Goal: Transaction & Acquisition: Subscribe to service/newsletter

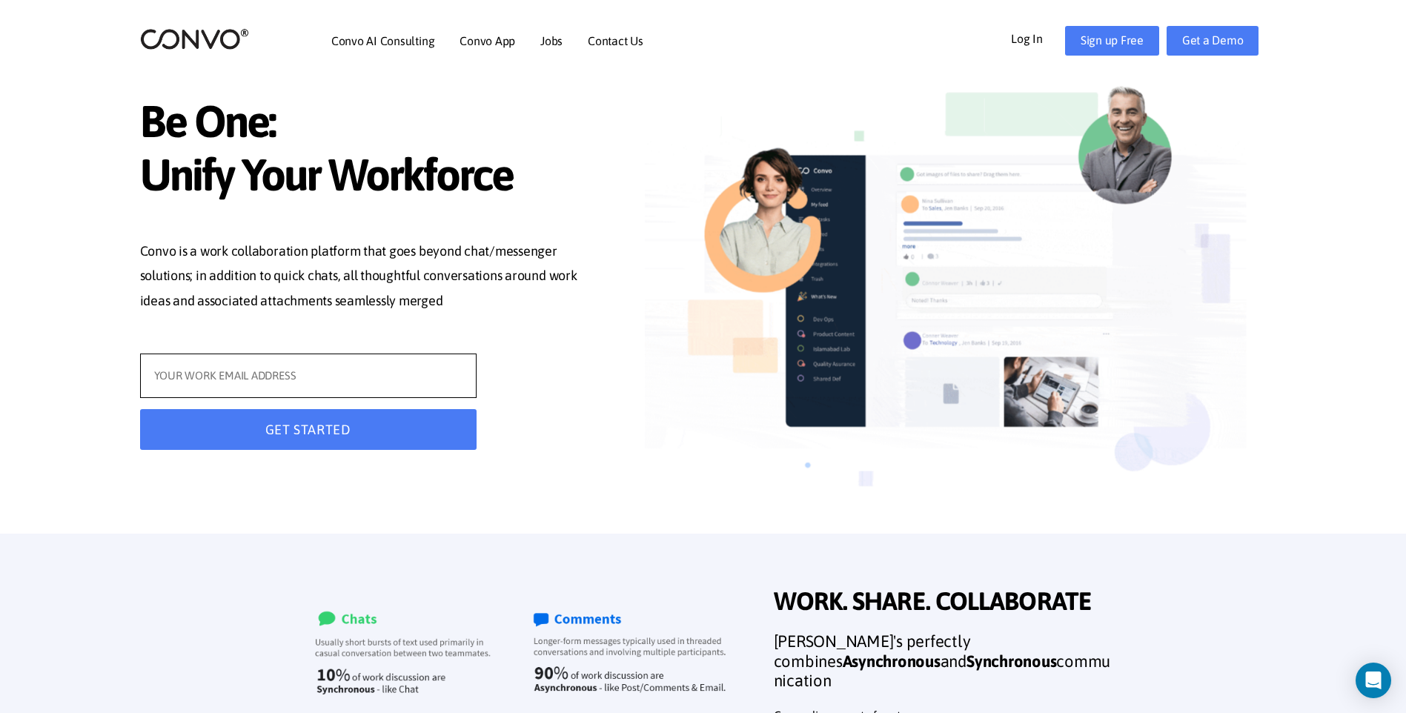
click at [316, 387] on input "text" at bounding box center [308, 376] width 336 height 44
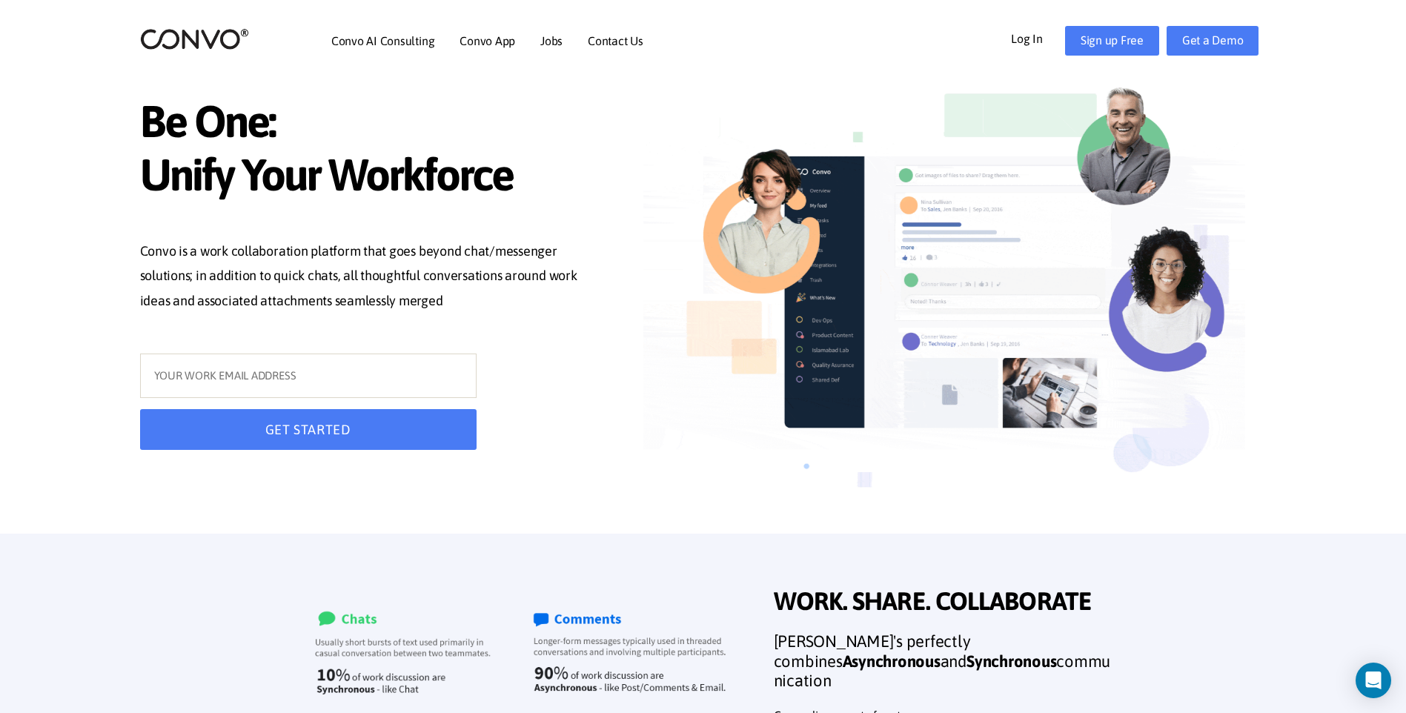
click at [480, 280] on p "Convo is a work collaboration platform that goes beyond chat/messenger solution…" at bounding box center [368, 278] width 457 height 79
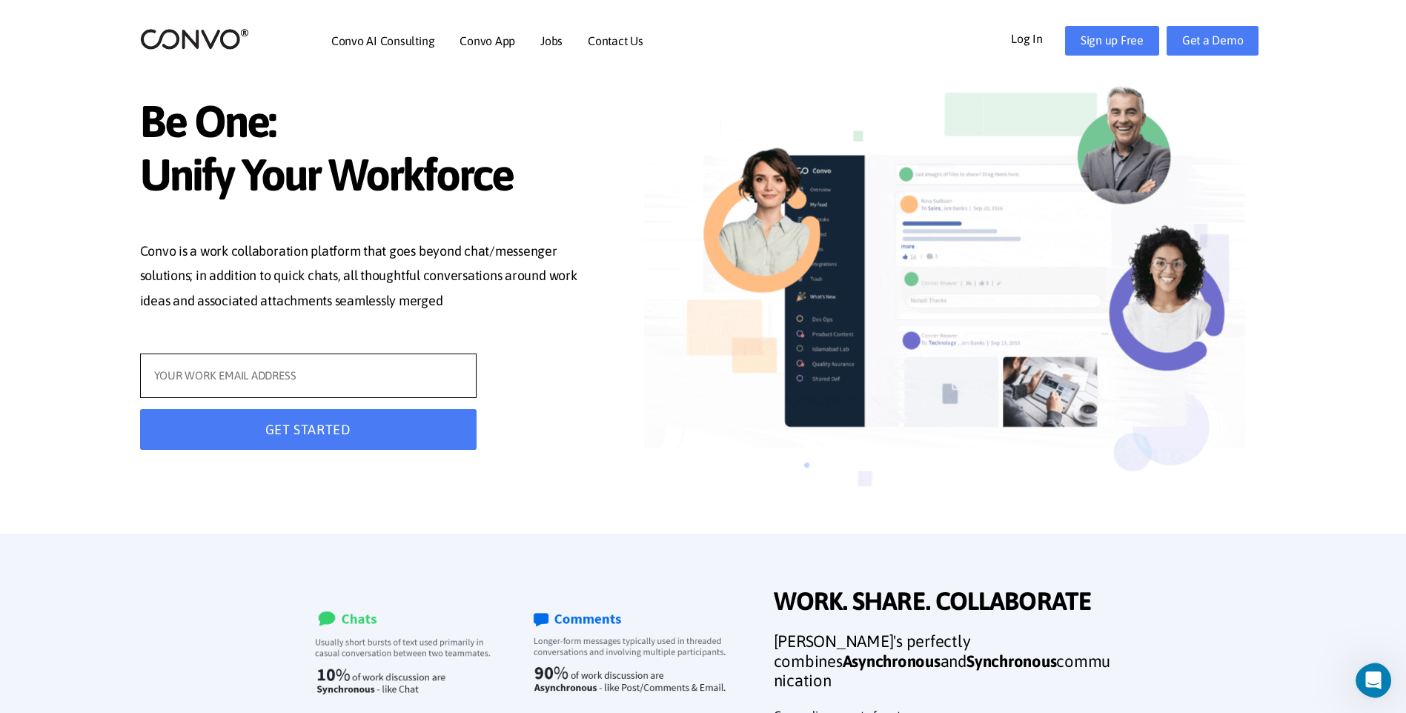
click at [424, 382] on input "text" at bounding box center [308, 376] width 336 height 44
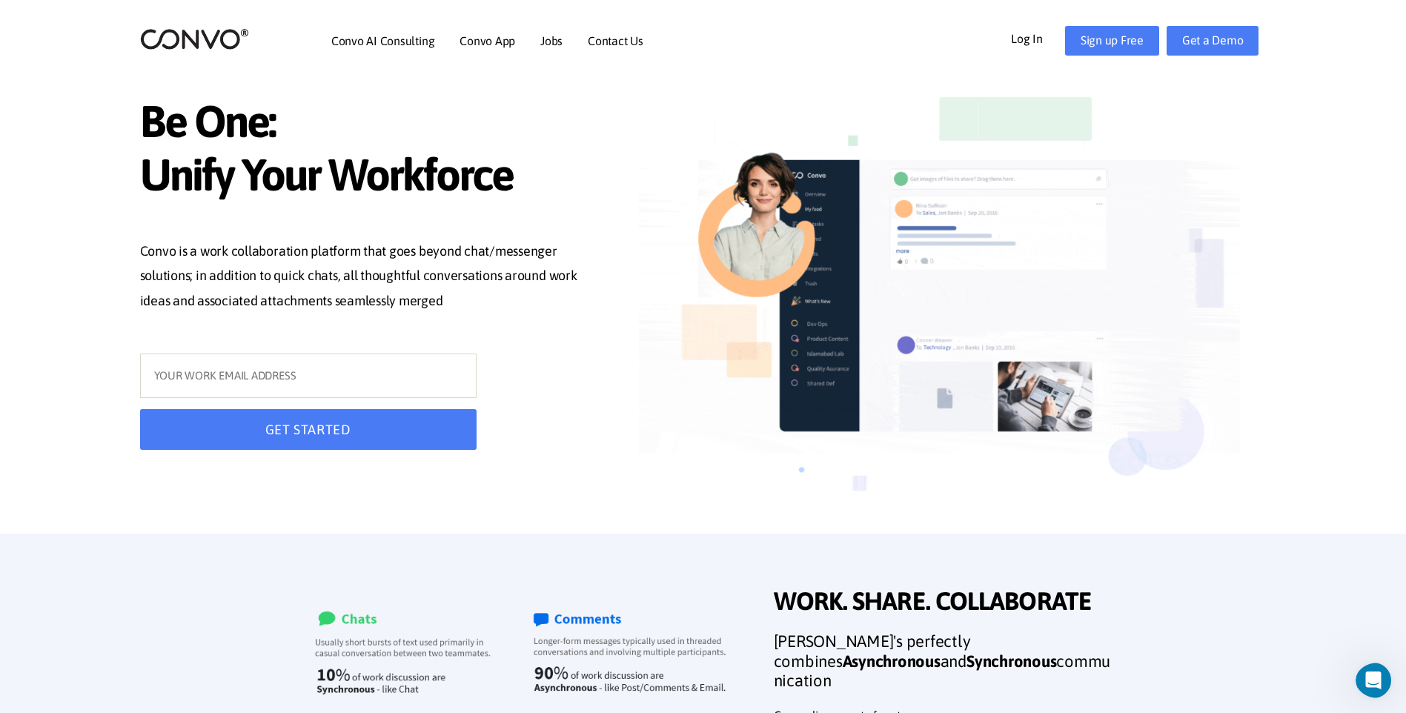
click at [1036, 30] on link "Log In" at bounding box center [1038, 38] width 54 height 24
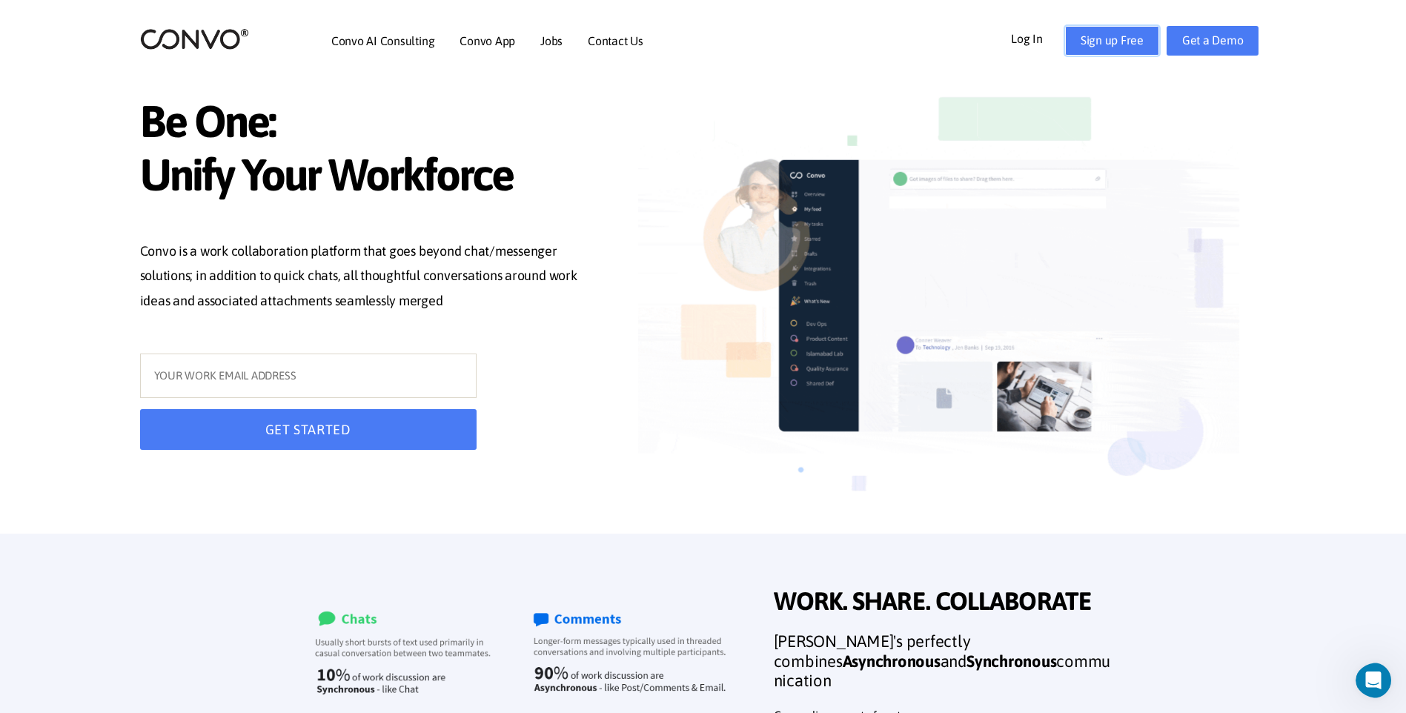
click at [1118, 29] on link "Sign up Free" at bounding box center [1112, 41] width 94 height 30
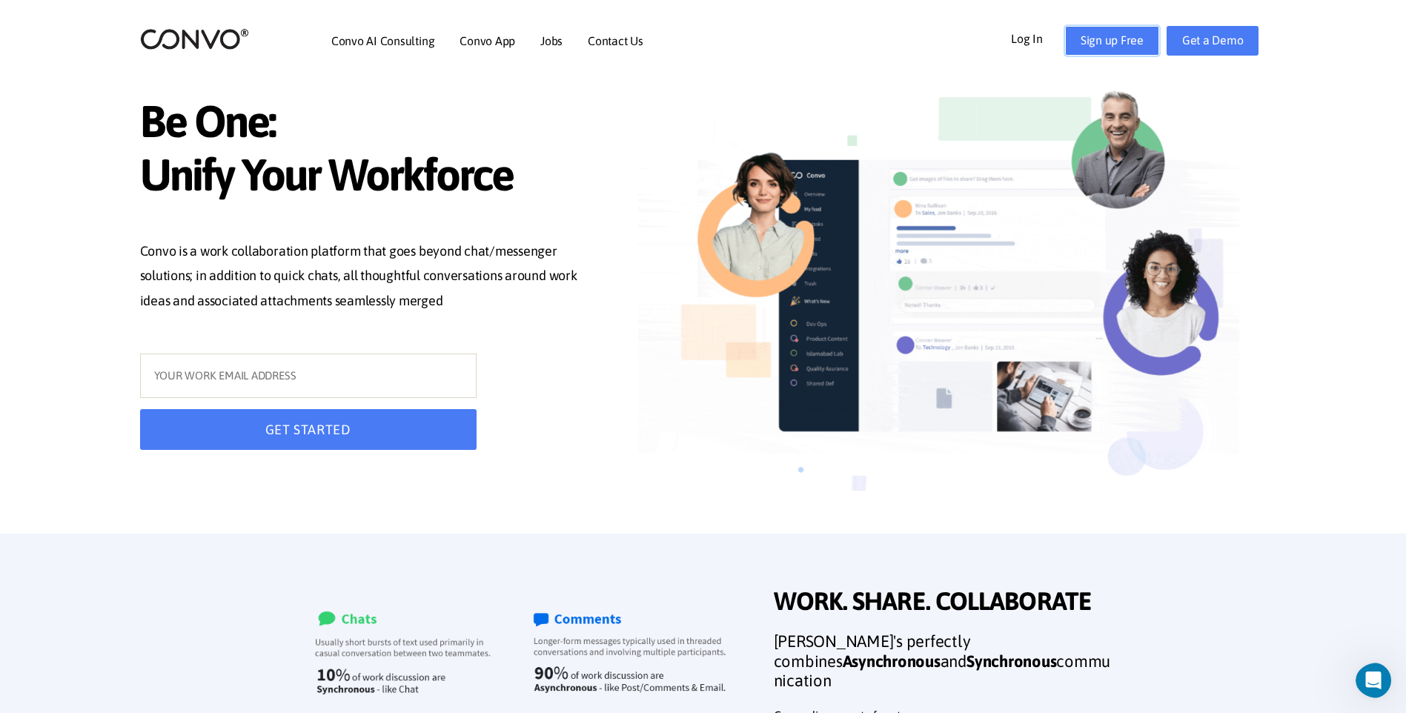
click at [1118, 29] on link "Sign up Free" at bounding box center [1112, 41] width 94 height 30
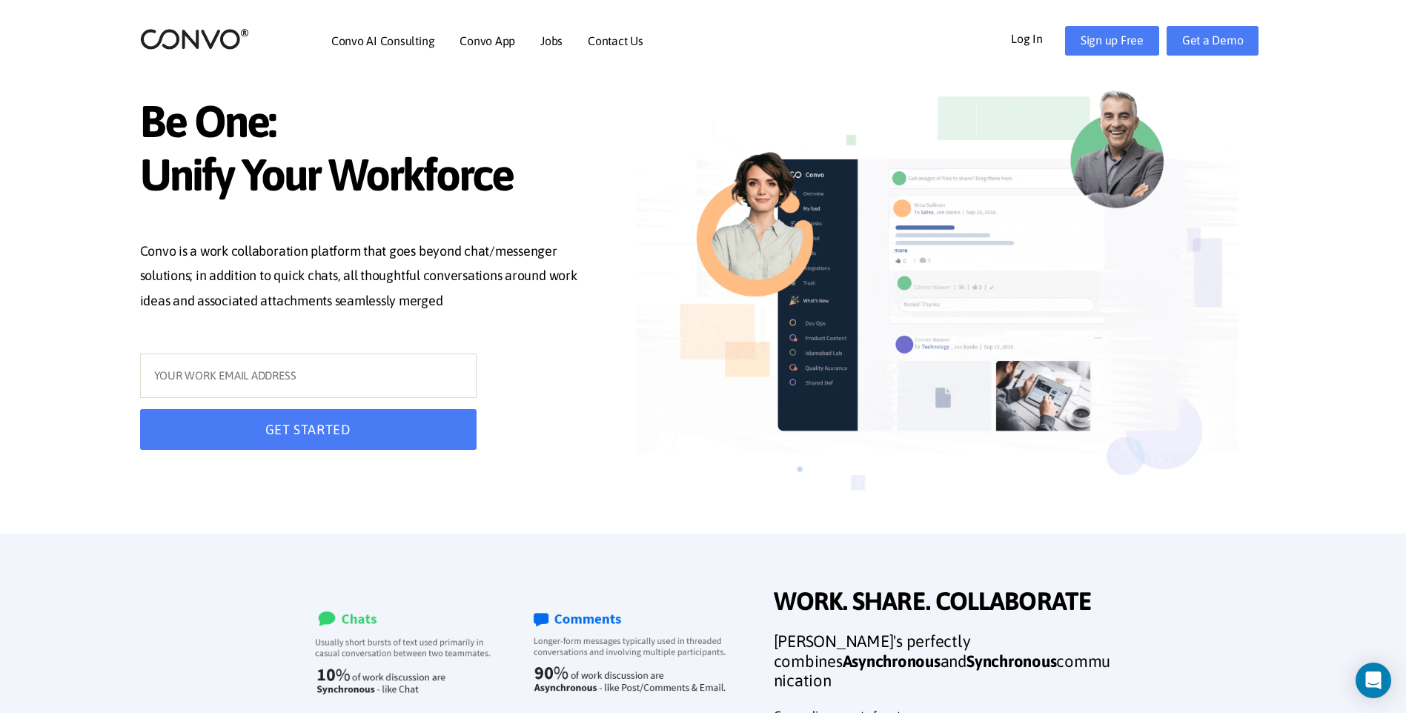
click at [1306, 84] on section "Be One: Unify Your Workforce Convo is a work collaboration platform that goes b…" at bounding box center [703, 267] width 1406 height 534
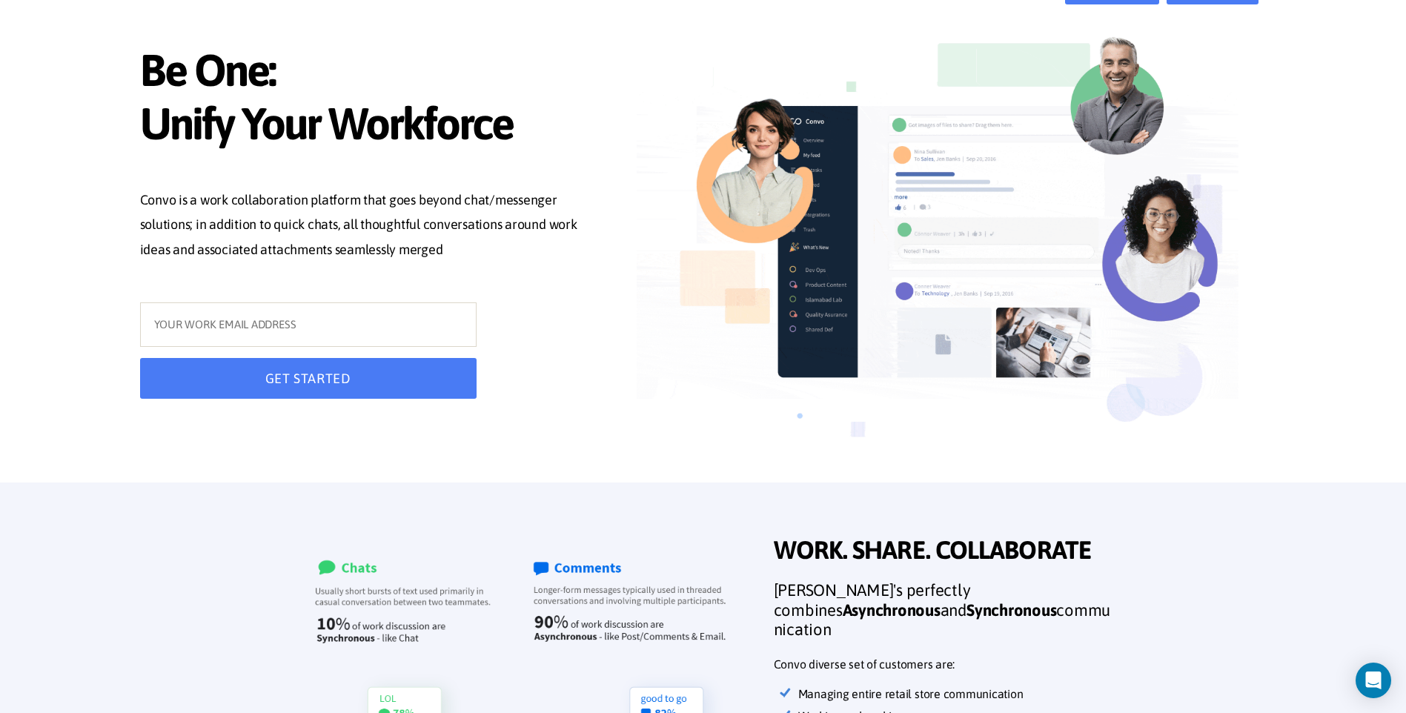
scroll to position [74, 0]
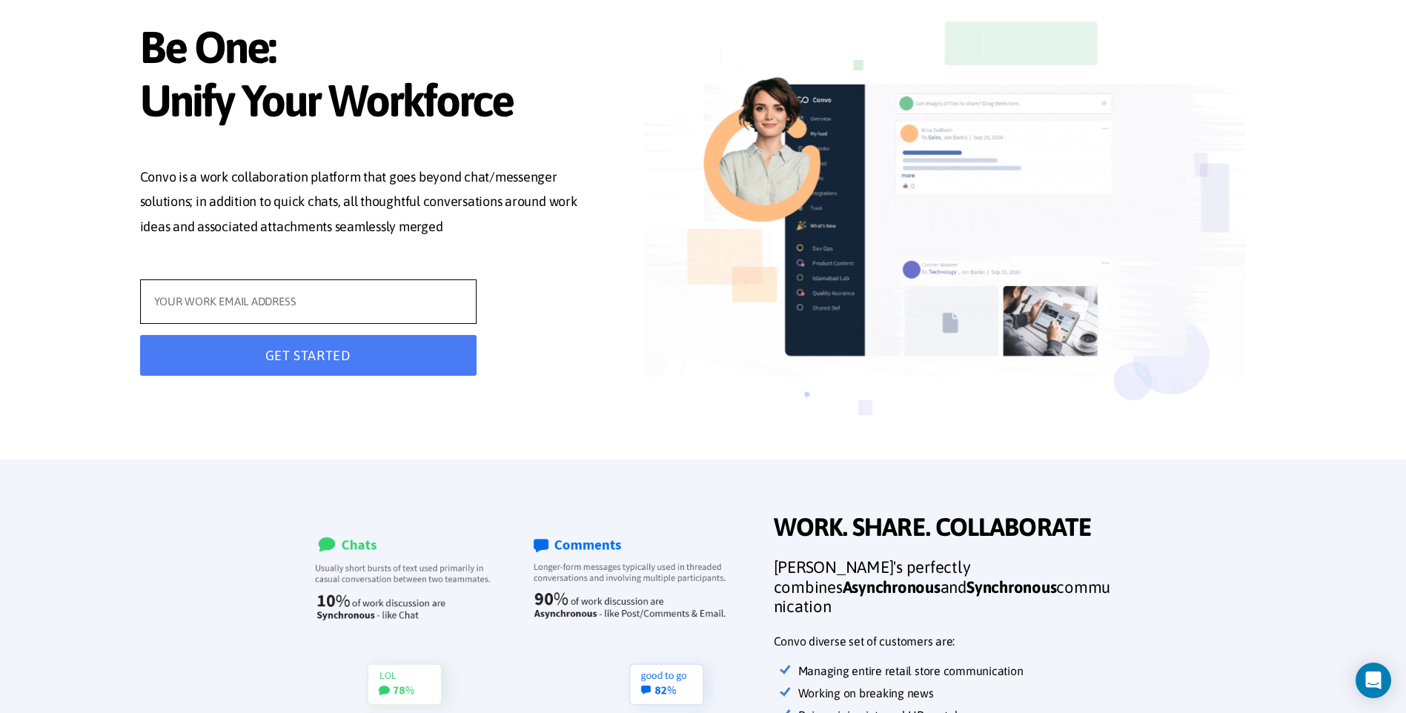
click at [402, 305] on input "text" at bounding box center [308, 301] width 336 height 44
type input "gulnuraraximboyeva@gmail.com"
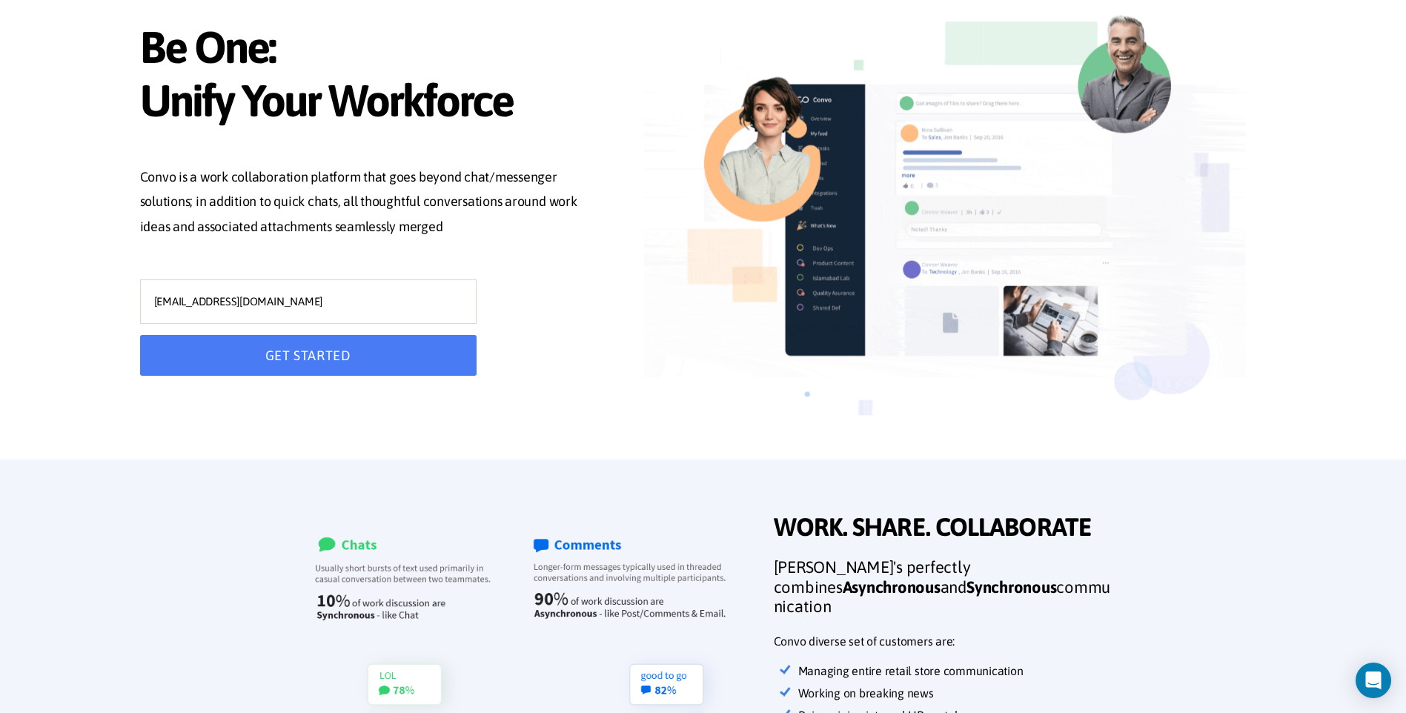
type input "gulnuraraximboyeva@gmail.com"
click at [362, 343] on button "GET STARTED" at bounding box center [308, 355] width 336 height 41
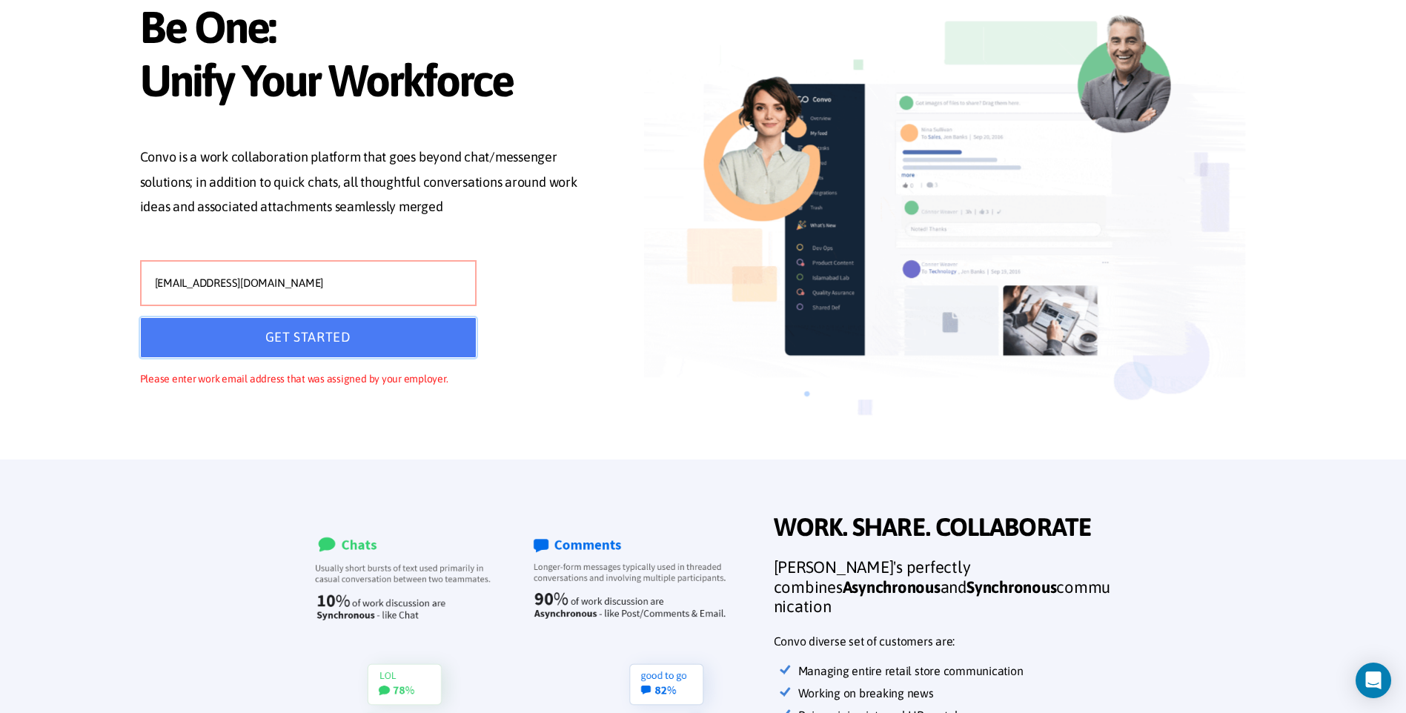
click at [404, 344] on button "GET STARTED" at bounding box center [308, 337] width 336 height 41
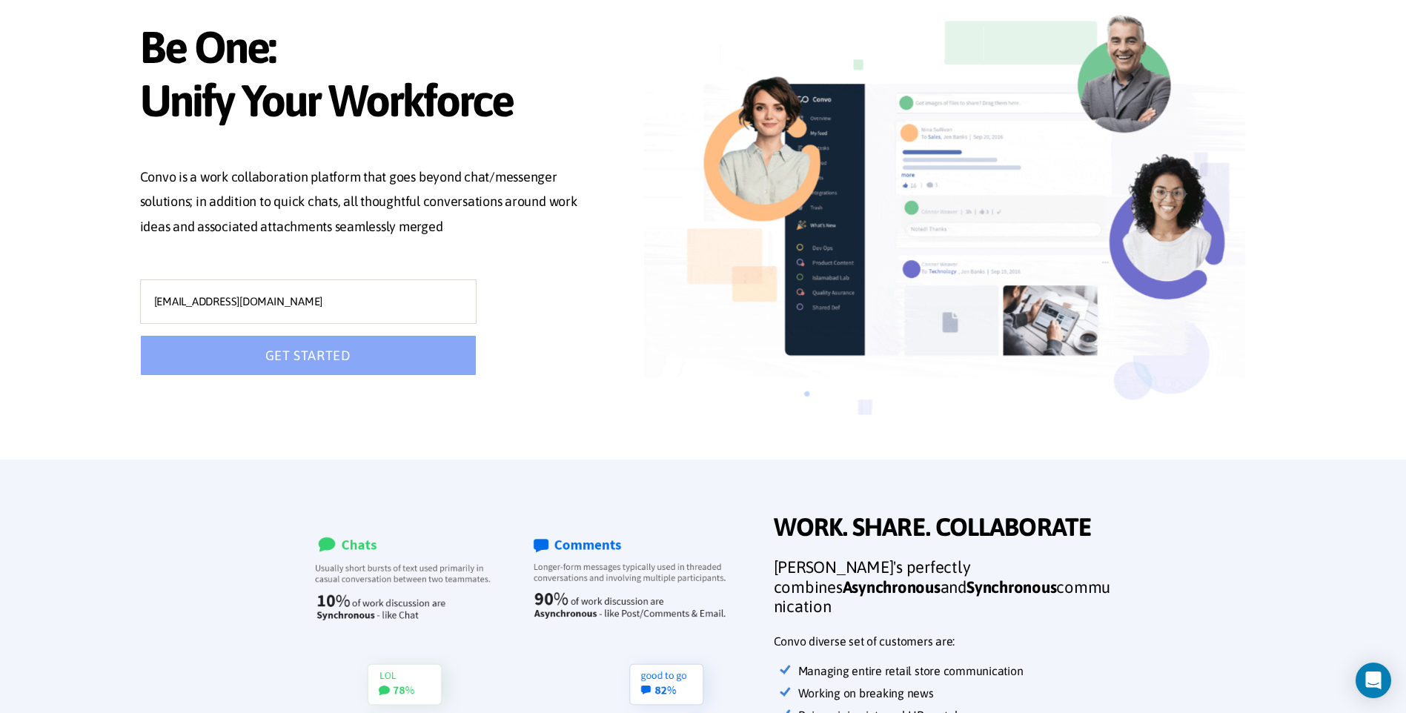
click at [404, 344] on button "GET STARTED" at bounding box center [308, 355] width 336 height 41
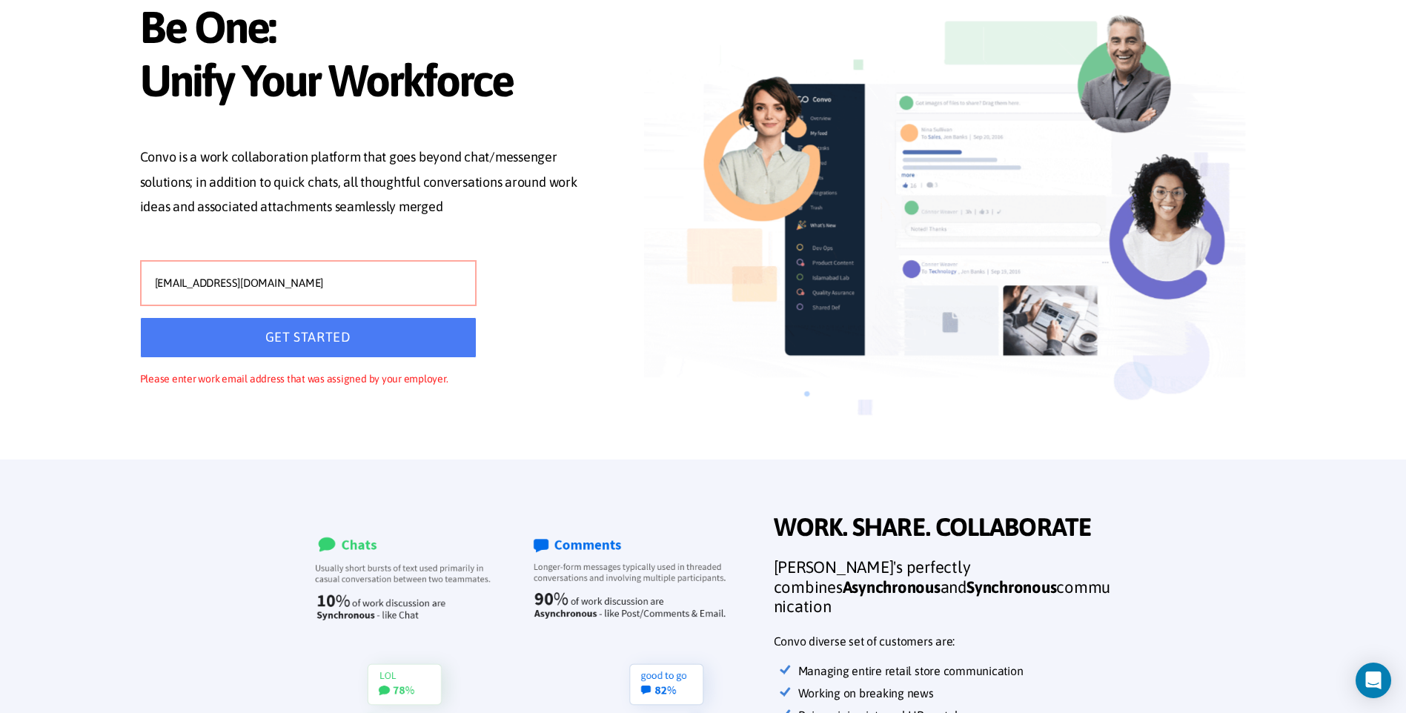
click at [404, 344] on button "GET STARTED" at bounding box center [308, 337] width 336 height 41
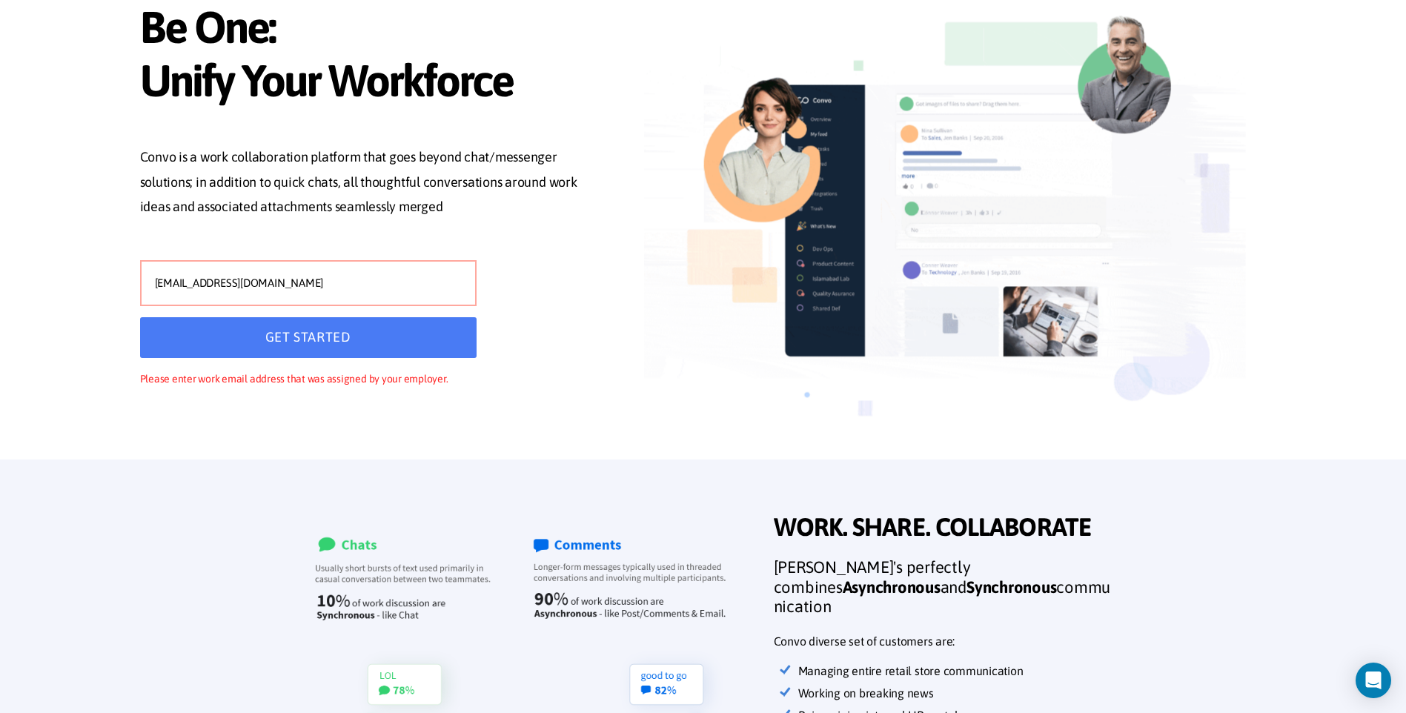
click at [392, 276] on input "gulnuraraximboyeva@gmail.com" at bounding box center [308, 283] width 336 height 46
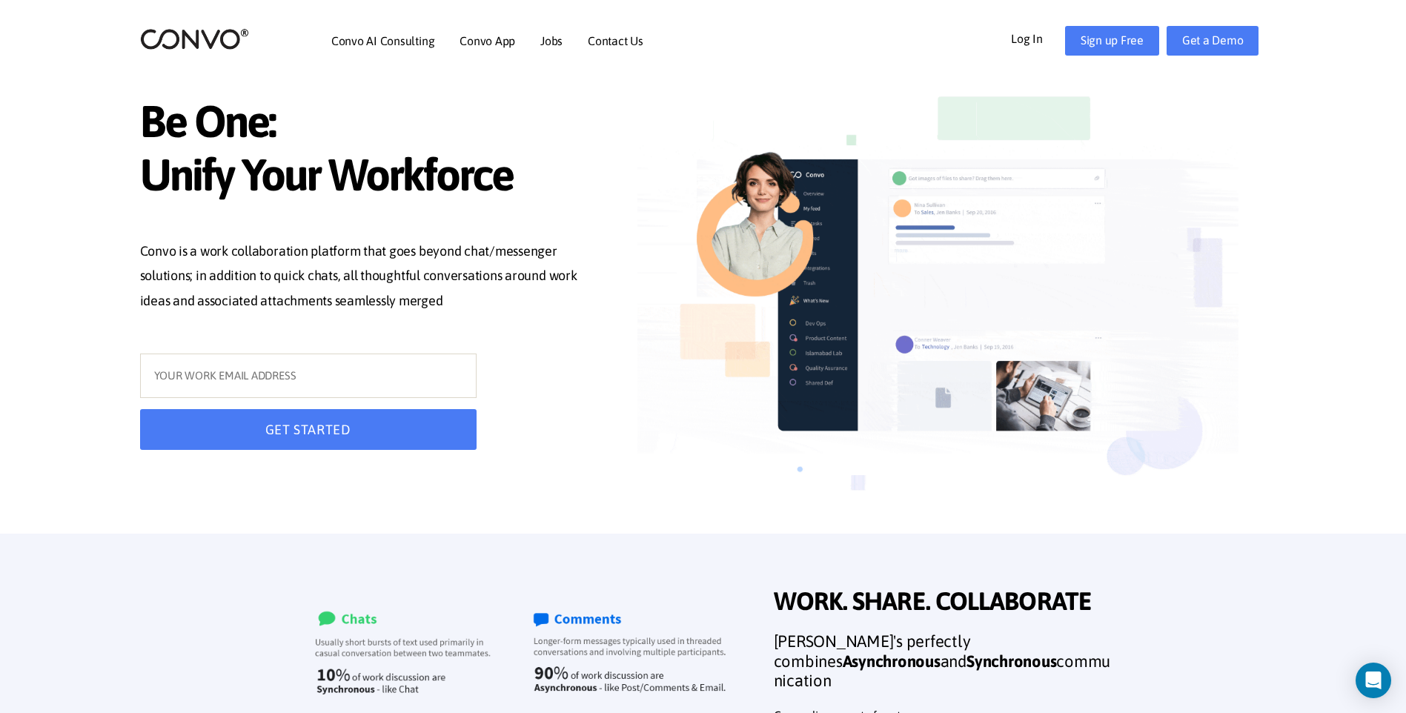
click at [1302, 38] on header "Convo AI Consulting Convo App Convo App Features Jobs Contact Us Log In Get a D…" at bounding box center [703, 41] width 1406 height 82
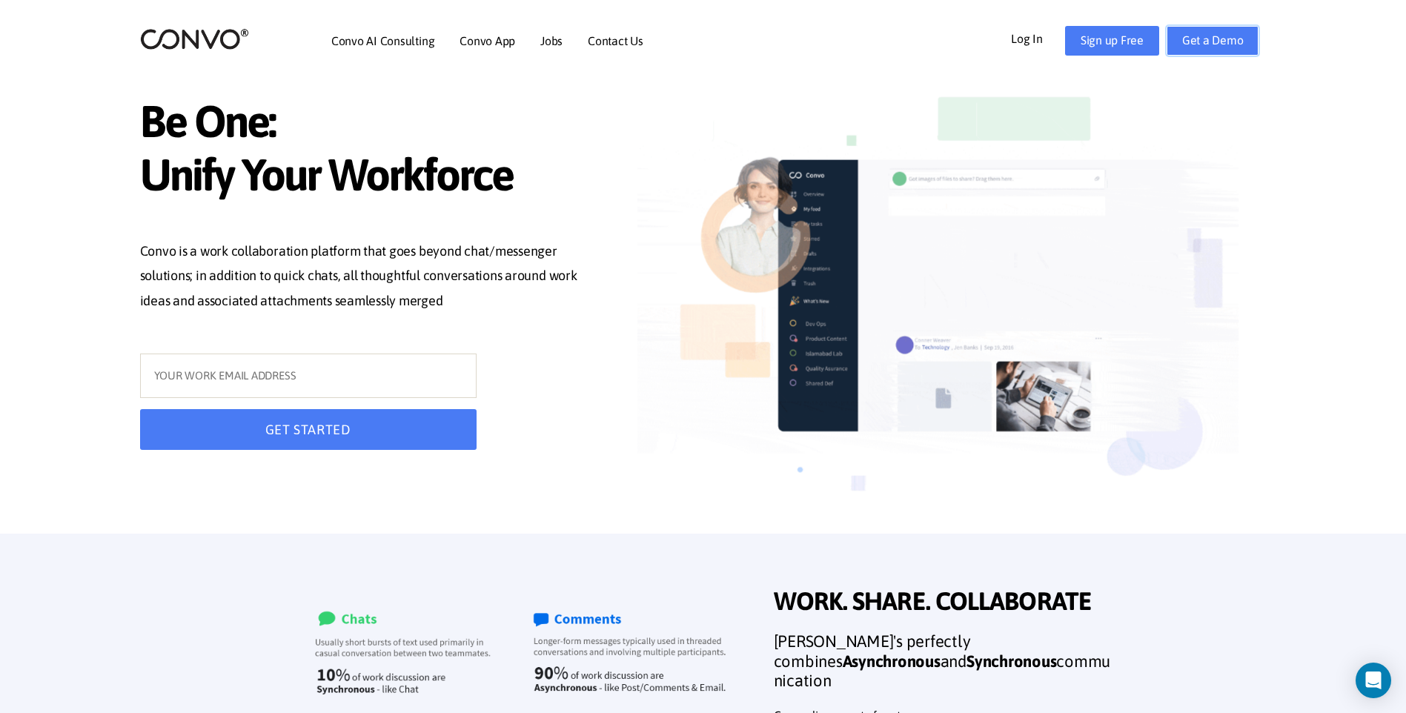
click at [1195, 35] on link "Get a Demo" at bounding box center [1213, 41] width 93 height 30
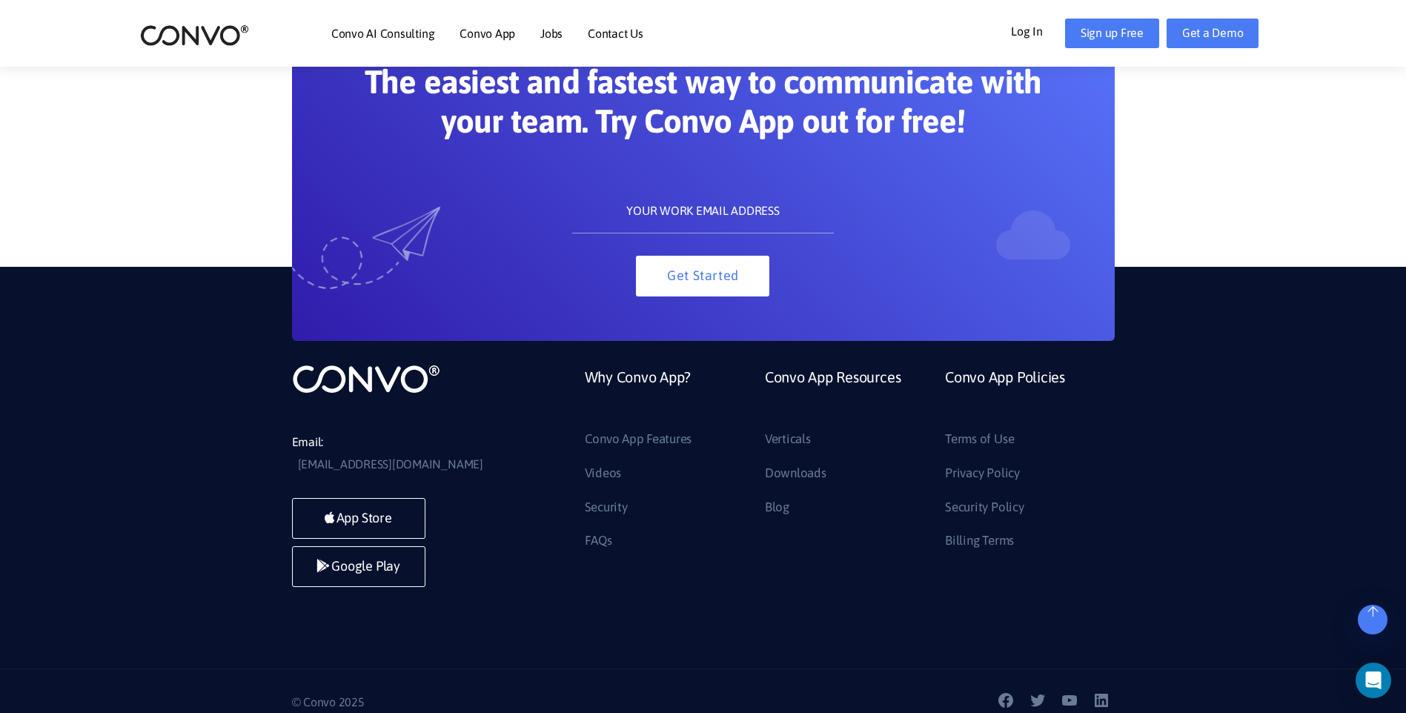
scroll to position [3247, 0]
